Goal: Transaction & Acquisition: Purchase product/service

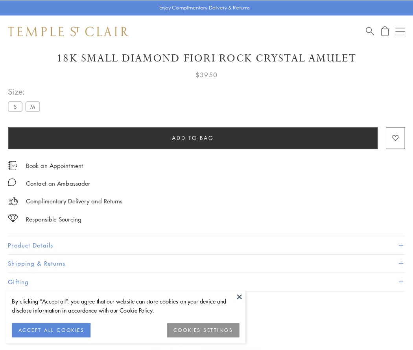
scroll to position [46, 0]
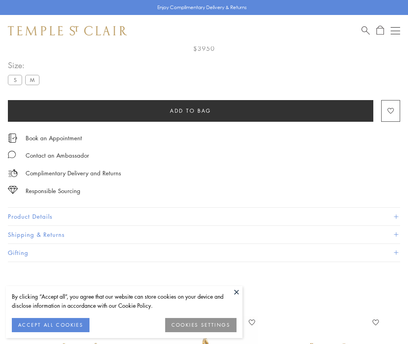
click at [190, 110] on span "Add to bag" at bounding box center [190, 110] width 41 height 9
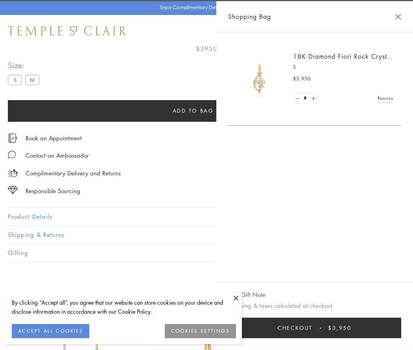
click at [402, 328] on button "Checkout $3,950" at bounding box center [314, 327] width 173 height 20
